Goal: Check status: Check status

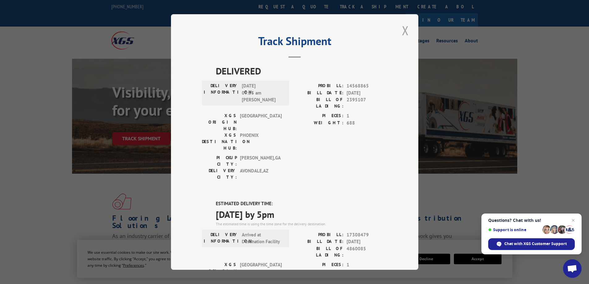
click at [400, 28] on button "Close modal" at bounding box center [405, 30] width 11 height 17
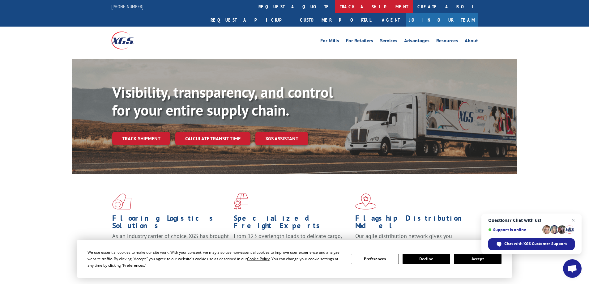
click at [335, 8] on link "track a shipment" at bounding box center [374, 6] width 78 height 13
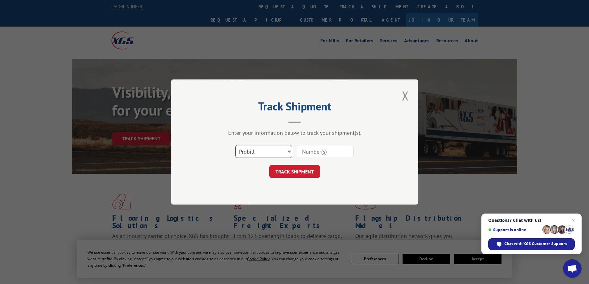
drag, startPoint x: 261, startPoint y: 150, endPoint x: 256, endPoint y: 200, distance: 51.0
click at [261, 150] on select "Select category... Probill BOL PO" at bounding box center [263, 151] width 57 height 13
select select "po"
click at [235, 145] on select "Select category... Probill BOL PO" at bounding box center [263, 151] width 57 height 13
click at [316, 148] on input at bounding box center [325, 151] width 57 height 13
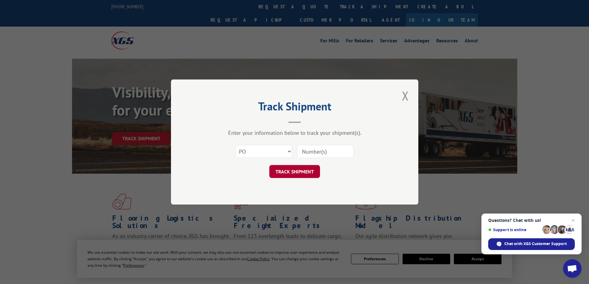
paste input "41519046"
type input "41519046"
drag, startPoint x: 292, startPoint y: 174, endPoint x: 287, endPoint y: 180, distance: 7.7
click at [291, 174] on button "TRACK SHIPMENT" at bounding box center [294, 171] width 51 height 13
